Goal: Information Seeking & Learning: Learn about a topic

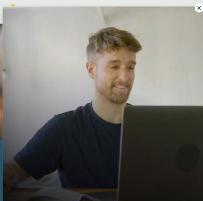
click at [197, 5] on icon at bounding box center [200, 8] width 6 height 6
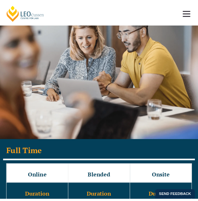
scroll to position [831, 0]
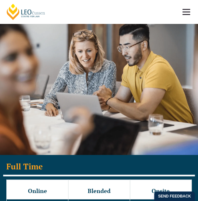
click at [183, 8] on link at bounding box center [187, 12] width 24 height 24
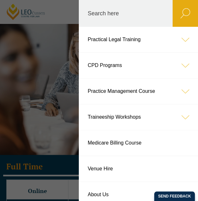
click at [181, 35] on icon at bounding box center [185, 39] width 25 height 25
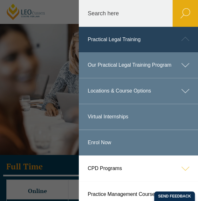
click at [185, 62] on icon at bounding box center [185, 64] width 25 height 25
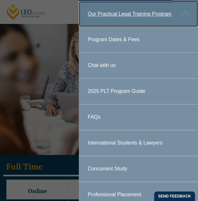
scroll to position [28, 0]
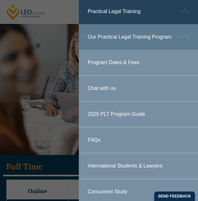
click at [168, 71] on link "Program Dates & Fees" at bounding box center [138, 62] width 119 height 25
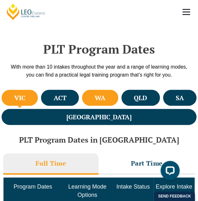
click at [114, 97] on li "WA" at bounding box center [100, 98] width 36 height 16
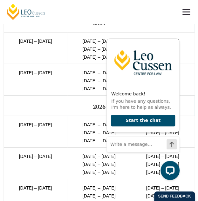
scroll to position [1622, 0]
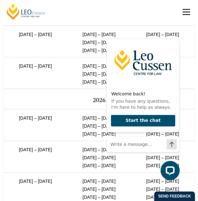
click at [181, 64] on div "Welcome back! If you have any questions, I'm here to help as always. Start the …" at bounding box center [142, 106] width 81 height 158
click at [176, 35] on icon "Hide greeting" at bounding box center [176, 33] width 8 height 8
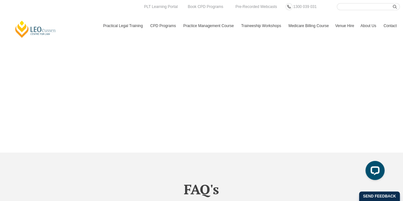
scroll to position [2299, 0]
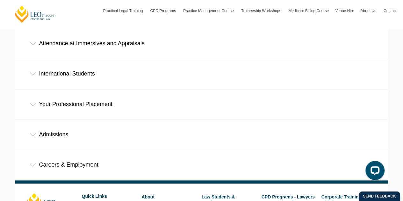
scroll to position [425, 0]
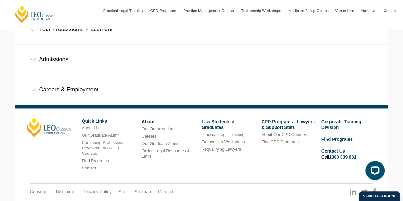
click at [36, 75] on div "Careers & Employment" at bounding box center [201, 90] width 373 height 30
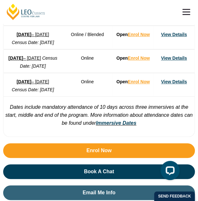
scroll to position [647, 0]
